Goal: Task Accomplishment & Management: Manage account settings

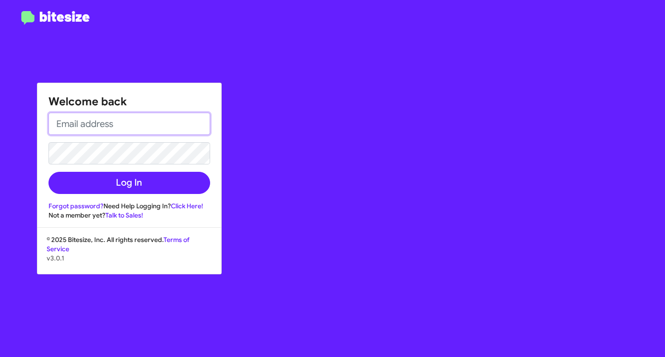
click at [103, 118] on input "email" at bounding box center [130, 124] width 162 height 22
type input "n"
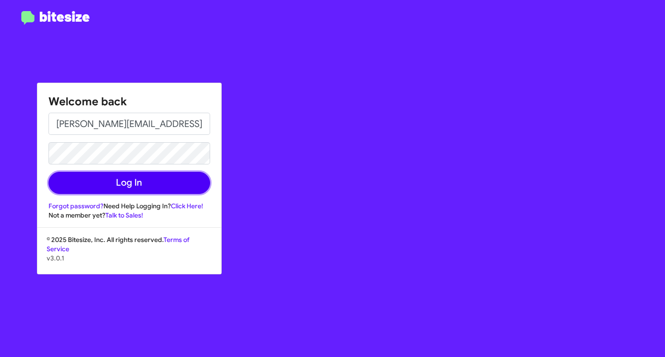
click at [160, 178] on button "Log In" at bounding box center [130, 183] width 162 height 22
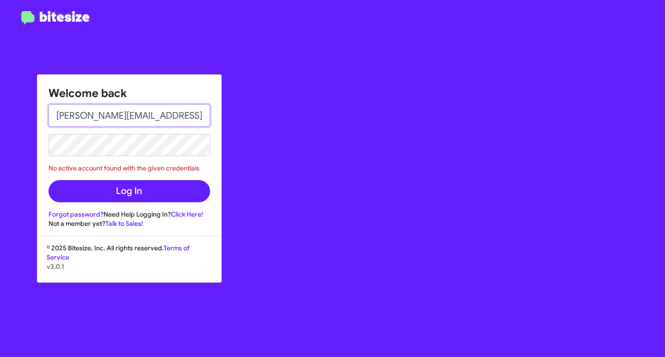
click at [181, 116] on input "[PERSON_NAME][EMAIL_ADDRESS][DOMAIN_NAME]" at bounding box center [130, 115] width 162 height 22
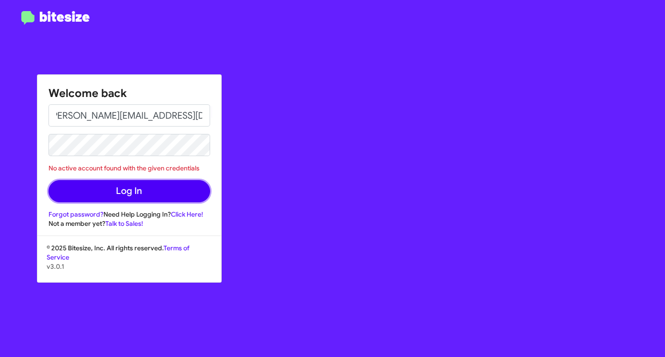
click at [107, 201] on button "Log In" at bounding box center [130, 191] width 162 height 22
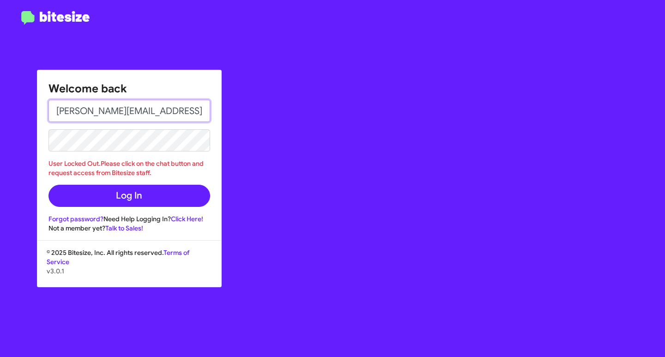
drag, startPoint x: 139, startPoint y: 111, endPoint x: 177, endPoint y: 111, distance: 37.9
click at [139, 111] on input "[PERSON_NAME][EMAIL_ADDRESS][DOMAIN_NAME]" at bounding box center [130, 111] width 162 height 22
type input "[PERSON_NAME][EMAIL_ADDRESS][DOMAIN_NAME]"
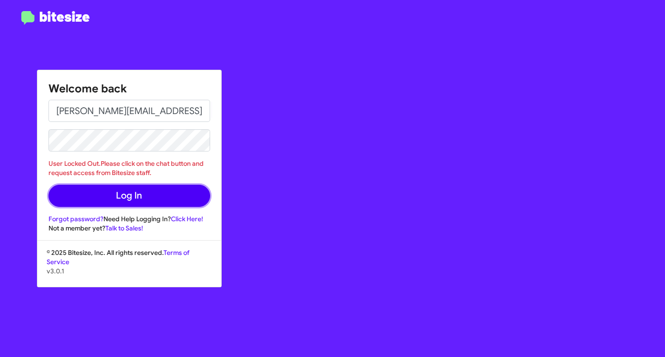
click at [122, 191] on button "Log In" at bounding box center [130, 196] width 162 height 22
